Goal: Information Seeking & Learning: Check status

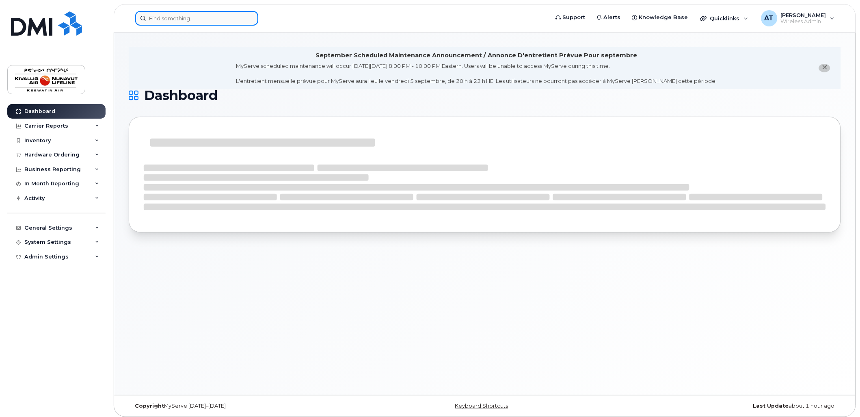
click at [192, 19] on input at bounding box center [196, 18] width 123 height 15
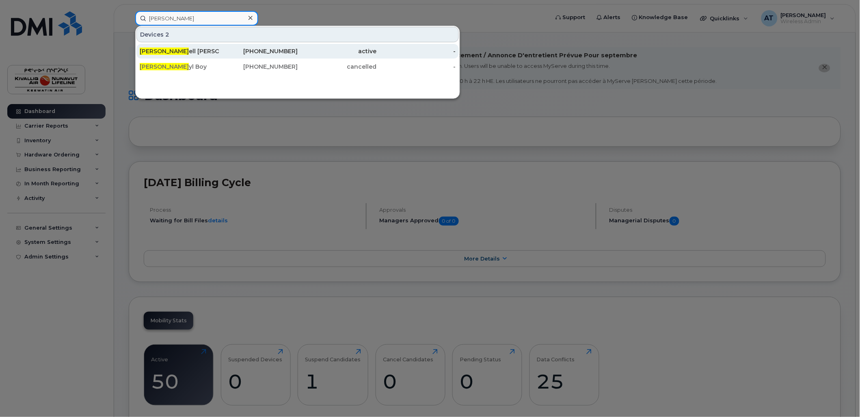
type input "[PERSON_NAME]"
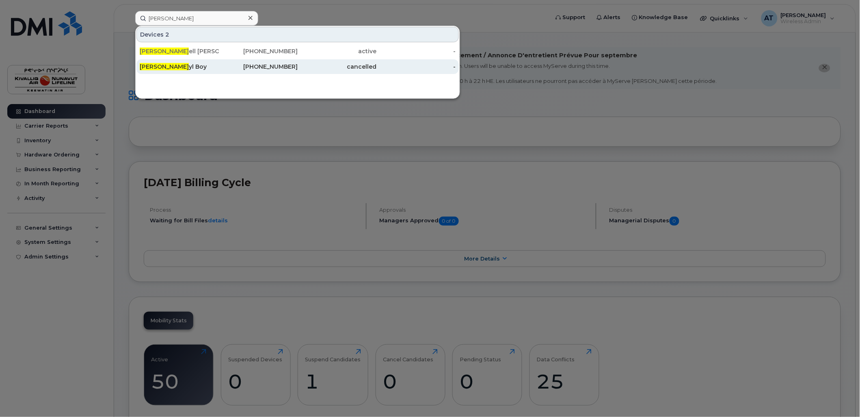
drag, startPoint x: 186, startPoint y: 50, endPoint x: 209, endPoint y: 63, distance: 26.3
click at [186, 50] on div "[PERSON_NAME] [PERSON_NAME]" at bounding box center [179, 51] width 79 height 8
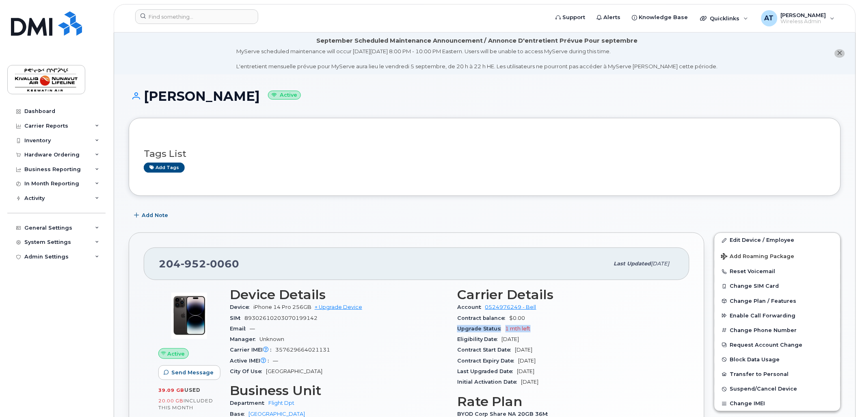
drag, startPoint x: 456, startPoint y: 328, endPoint x: 544, endPoint y: 329, distance: 87.7
click at [544, 329] on div "Carrier Details Account 0524976249 - Bell Contract balance $0.00 Upgrade Status…" at bounding box center [565, 371] width 227 height 179
drag, startPoint x: 544, startPoint y: 329, endPoint x: 532, endPoint y: 344, distance: 19.4
click at [533, 344] on section "Carrier Details Account 0524976249 - Bell Contract balance $0.00 Upgrade Status…" at bounding box center [566, 337] width 218 height 100
drag, startPoint x: 532, startPoint y: 344, endPoint x: 535, endPoint y: 356, distance: 11.7
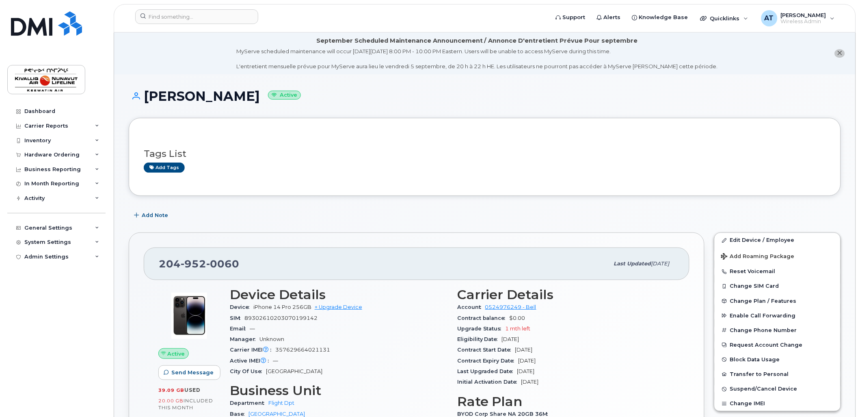
click at [529, 355] on div "Contract Expiry Date Sep 07, 2026" at bounding box center [566, 360] width 218 height 11
drag, startPoint x: 563, startPoint y: 380, endPoint x: 231, endPoint y: 299, distance: 341.9
click at [231, 299] on div "Device Details Device iPhone 14 Pro 256GB + Upgrade Device SIM 8930261020307019…" at bounding box center [452, 371] width 455 height 179
drag, startPoint x: 231, startPoint y: 299, endPoint x: 224, endPoint y: 297, distance: 7.1
click at [229, 297] on div "Device Details Device iPhone 14 Pro 256GB + Upgrade Device SIM 8930261020307019…" at bounding box center [338, 371] width 227 height 179
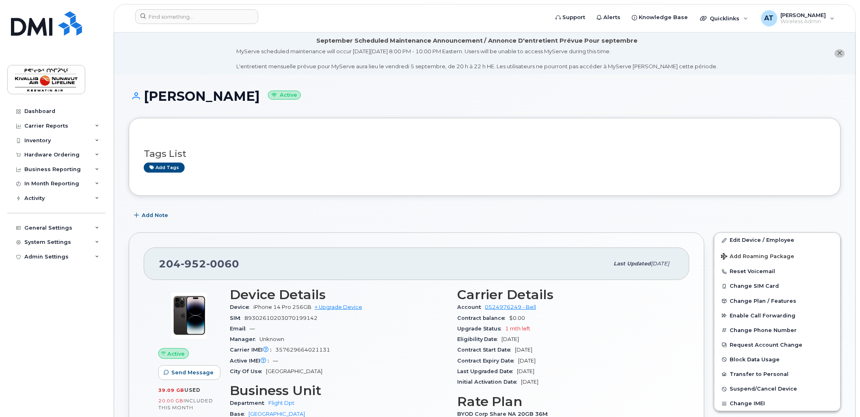
click at [499, 382] on span "Initial Activation Date" at bounding box center [489, 381] width 64 height 6
drag, startPoint x: 499, startPoint y: 382, endPoint x: 486, endPoint y: 386, distance: 13.7
click at [486, 386] on div "Initial Activation Date Sep 29, 2018" at bounding box center [566, 381] width 218 height 11
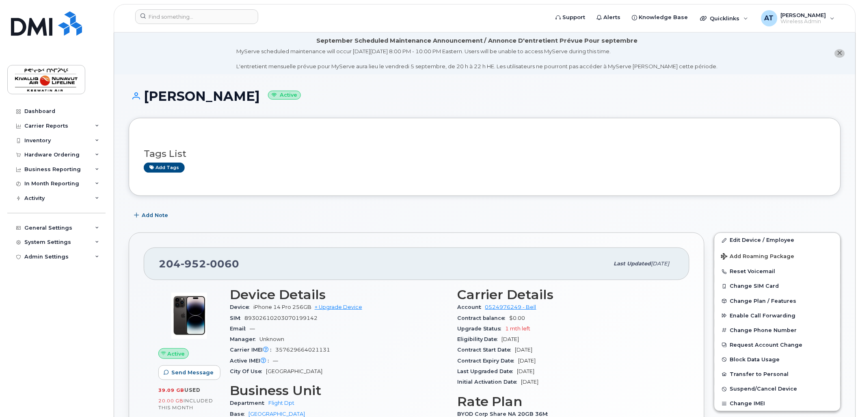
drag, startPoint x: 457, startPoint y: 340, endPoint x: 547, endPoint y: 342, distance: 90.6
click at [547, 342] on div "Eligibility Date Oct 12, 2025" at bounding box center [566, 339] width 218 height 11
drag, startPoint x: 547, startPoint y: 342, endPoint x: 545, endPoint y: 361, distance: 19.2
click at [536, 361] on span "Sep 07, 2026" at bounding box center [526, 360] width 17 height 6
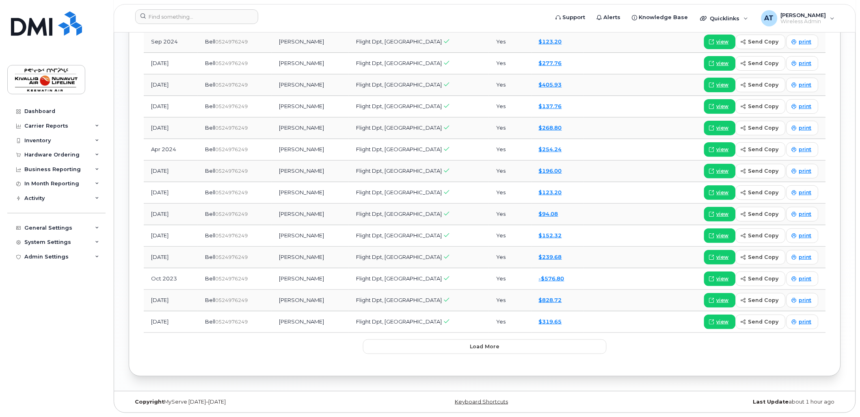
scroll to position [615, 0]
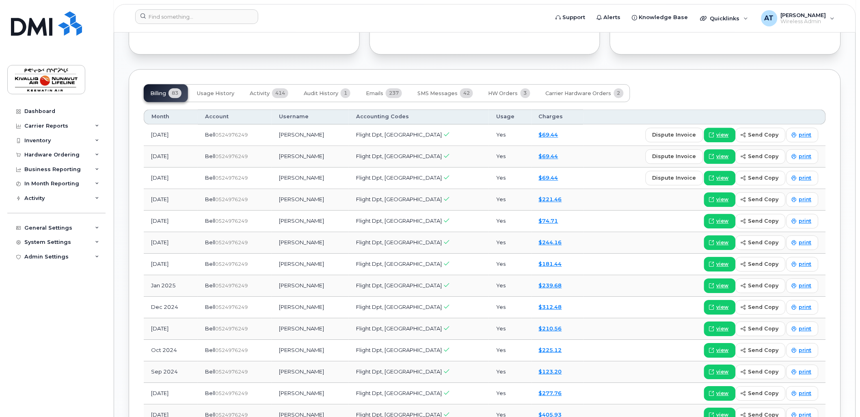
click at [299, 73] on div "Billing 83 Usage History Activity 414 Audit History 1 Emails 237 SMS Messages 4…" at bounding box center [485, 387] width 712 height 636
